Goal: Find specific page/section: Find specific page/section

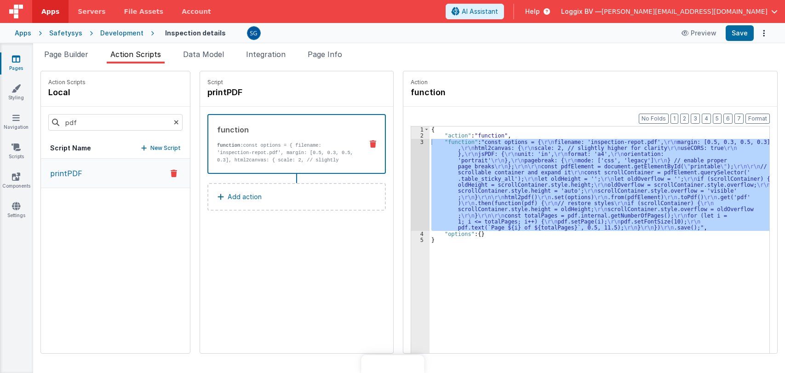
click at [174, 121] on icon at bounding box center [176, 122] width 5 height 31
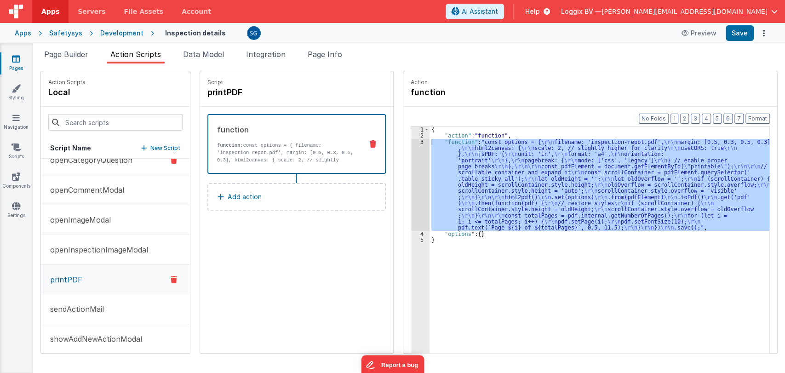
scroll to position [290, 0]
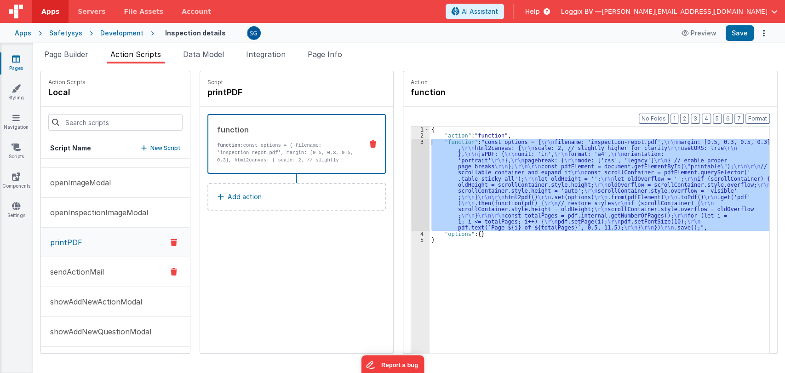
click at [80, 268] on p "sendActionMail" at bounding box center [74, 271] width 59 height 11
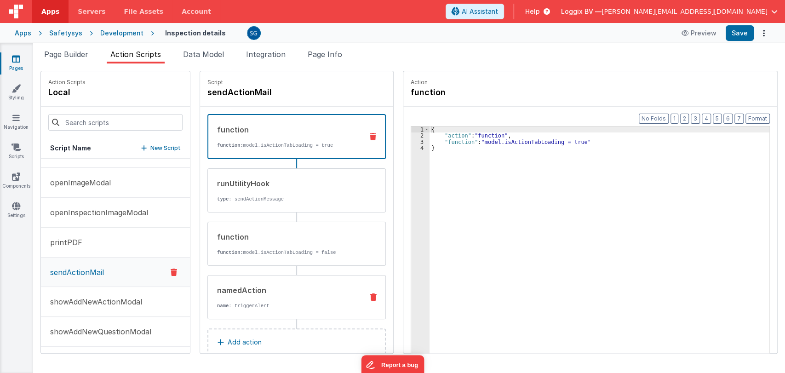
click at [261, 299] on div "namedAction name : triggerAlert" at bounding box center [282, 297] width 148 height 25
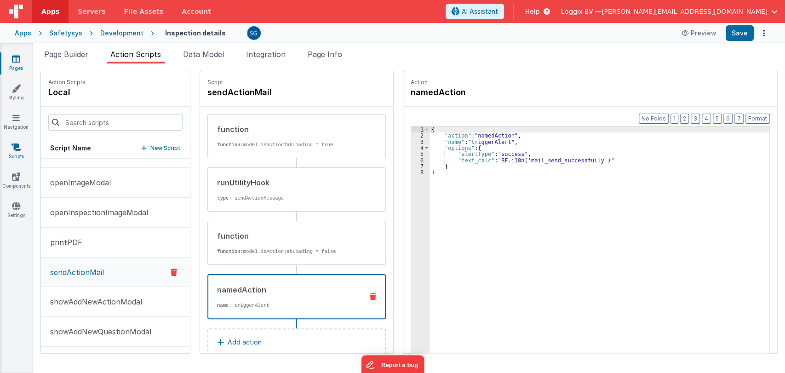
click at [18, 147] on icon at bounding box center [16, 147] width 9 height 9
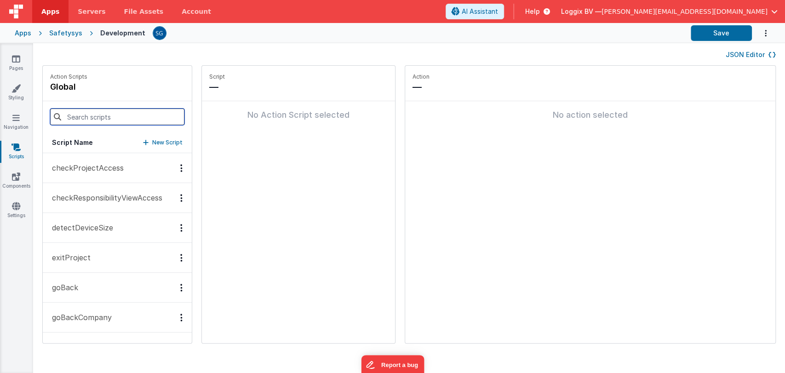
click at [95, 118] on input at bounding box center [117, 117] width 134 height 17
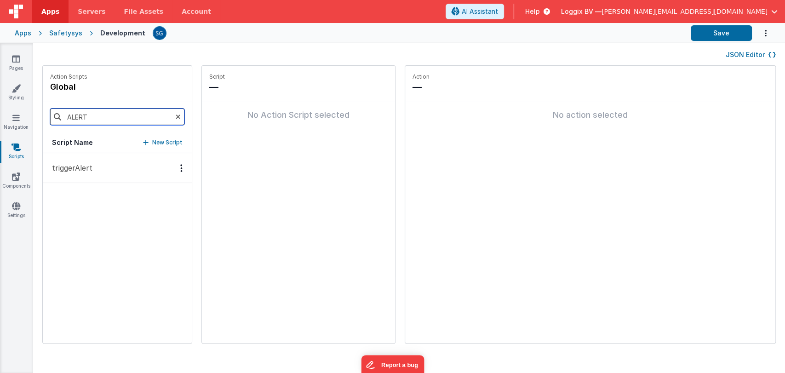
type input "ALERT"
click at [69, 159] on button "triggerAlert" at bounding box center [117, 168] width 149 height 30
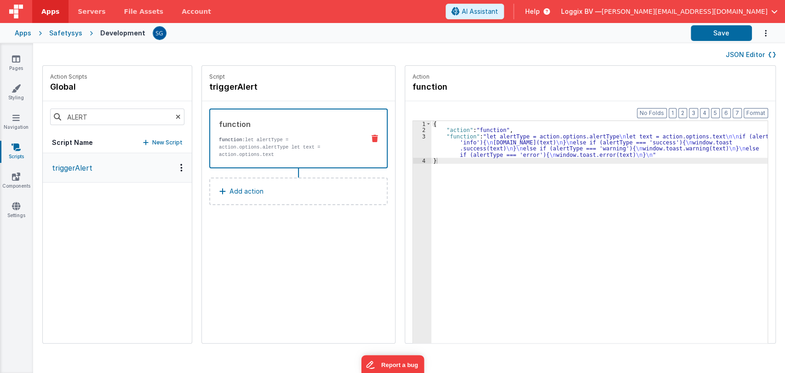
click at [456, 144] on div "{ "action" : "function" , "function" : "let alertType = action.options.alertTyp…" at bounding box center [605, 252] width 346 height 263
click at [414, 134] on div "3" at bounding box center [422, 145] width 18 height 24
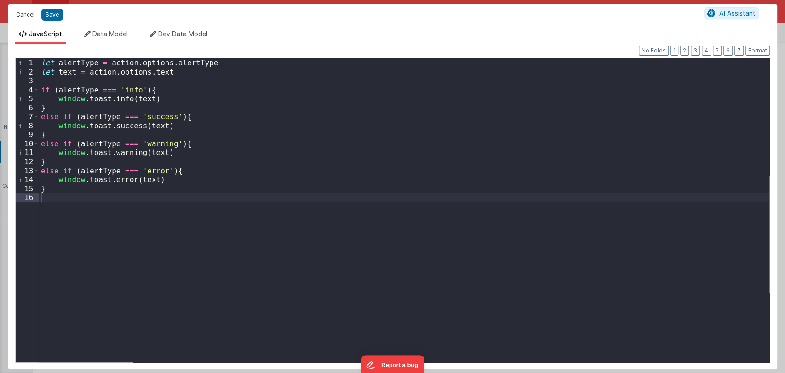
click at [26, 17] on button "Cancel" at bounding box center [26, 14] width 28 height 13
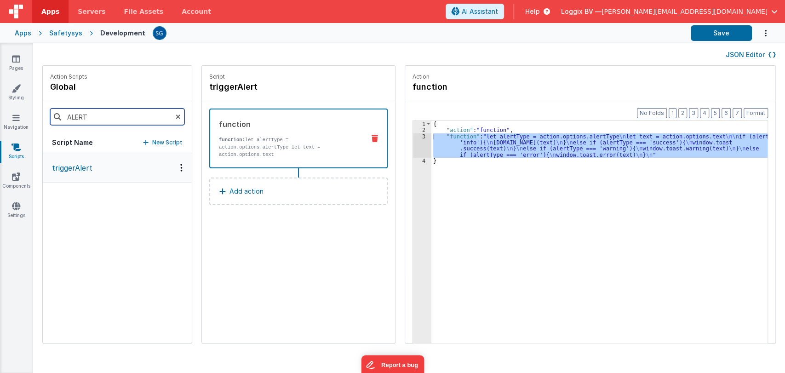
click at [121, 111] on input "ALERT" at bounding box center [117, 117] width 134 height 17
type input "S"
